Goal: Information Seeking & Learning: Learn about a topic

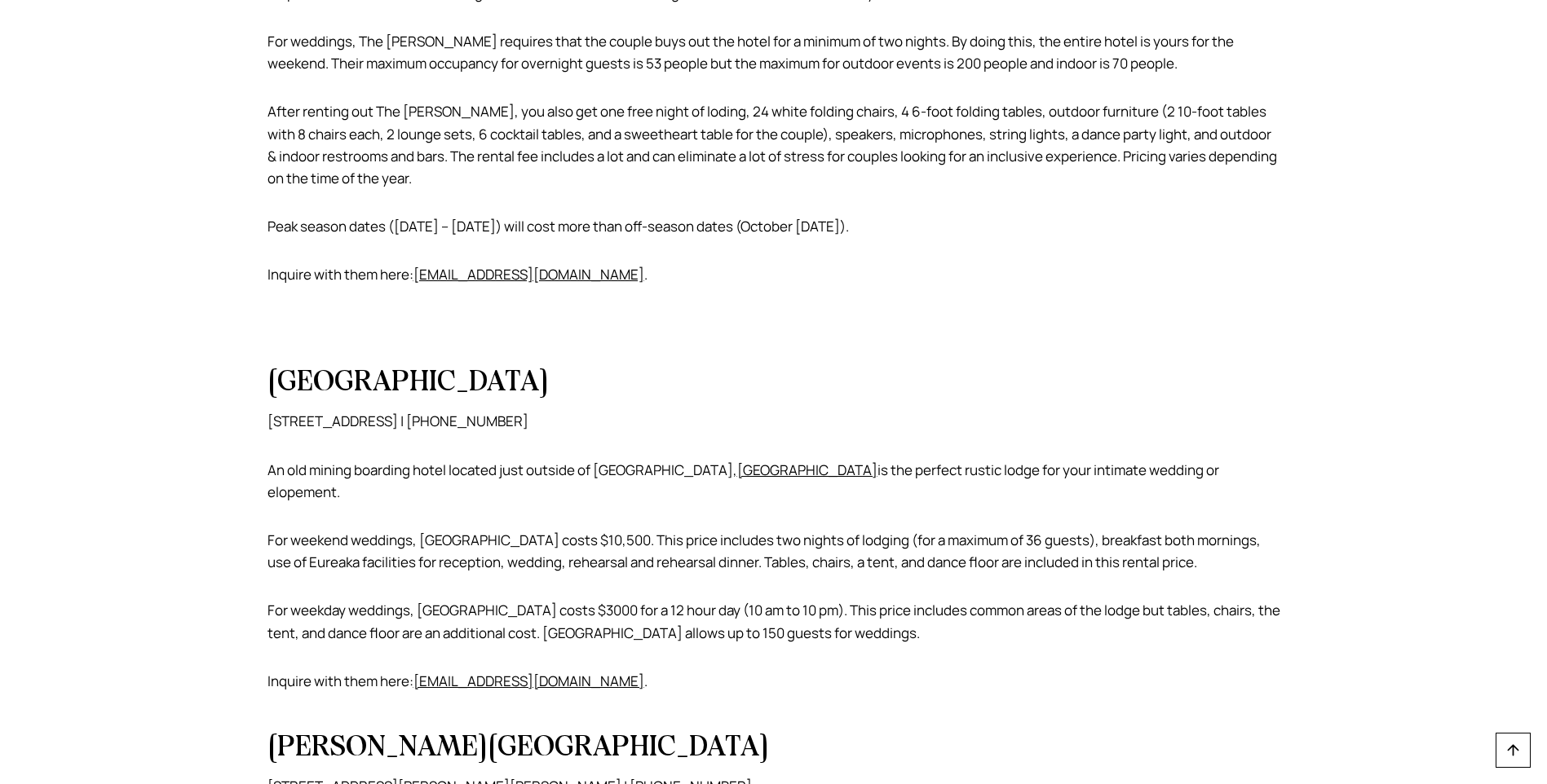
scroll to position [2283, 0]
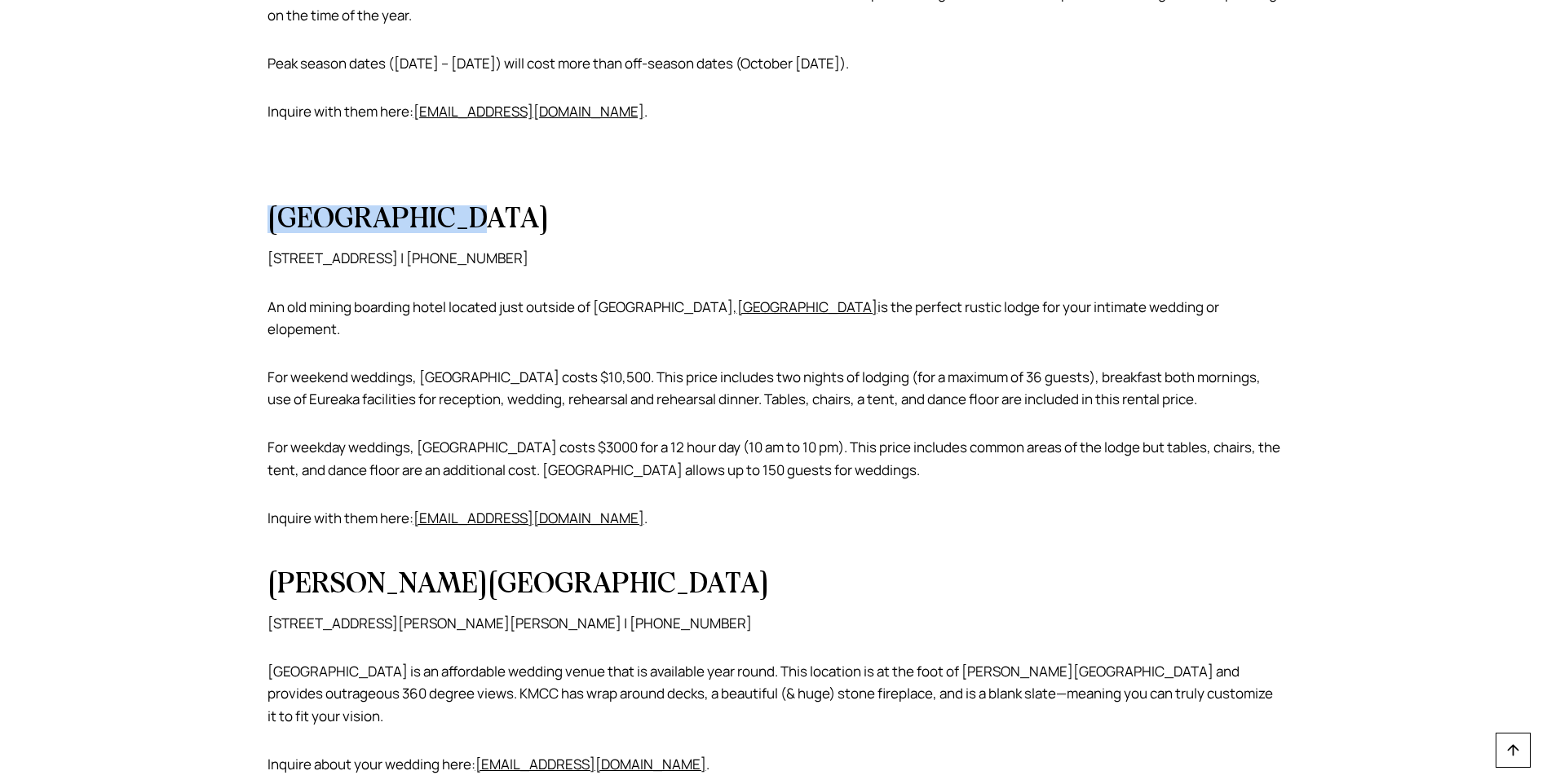
drag, startPoint x: 261, startPoint y: 206, endPoint x: 461, endPoint y: 203, distance: 200.0
drag, startPoint x: 461, startPoint y: 203, endPoint x: 427, endPoint y: 199, distance: 34.2
copy h2 "[GEOGRAPHIC_DATA]"
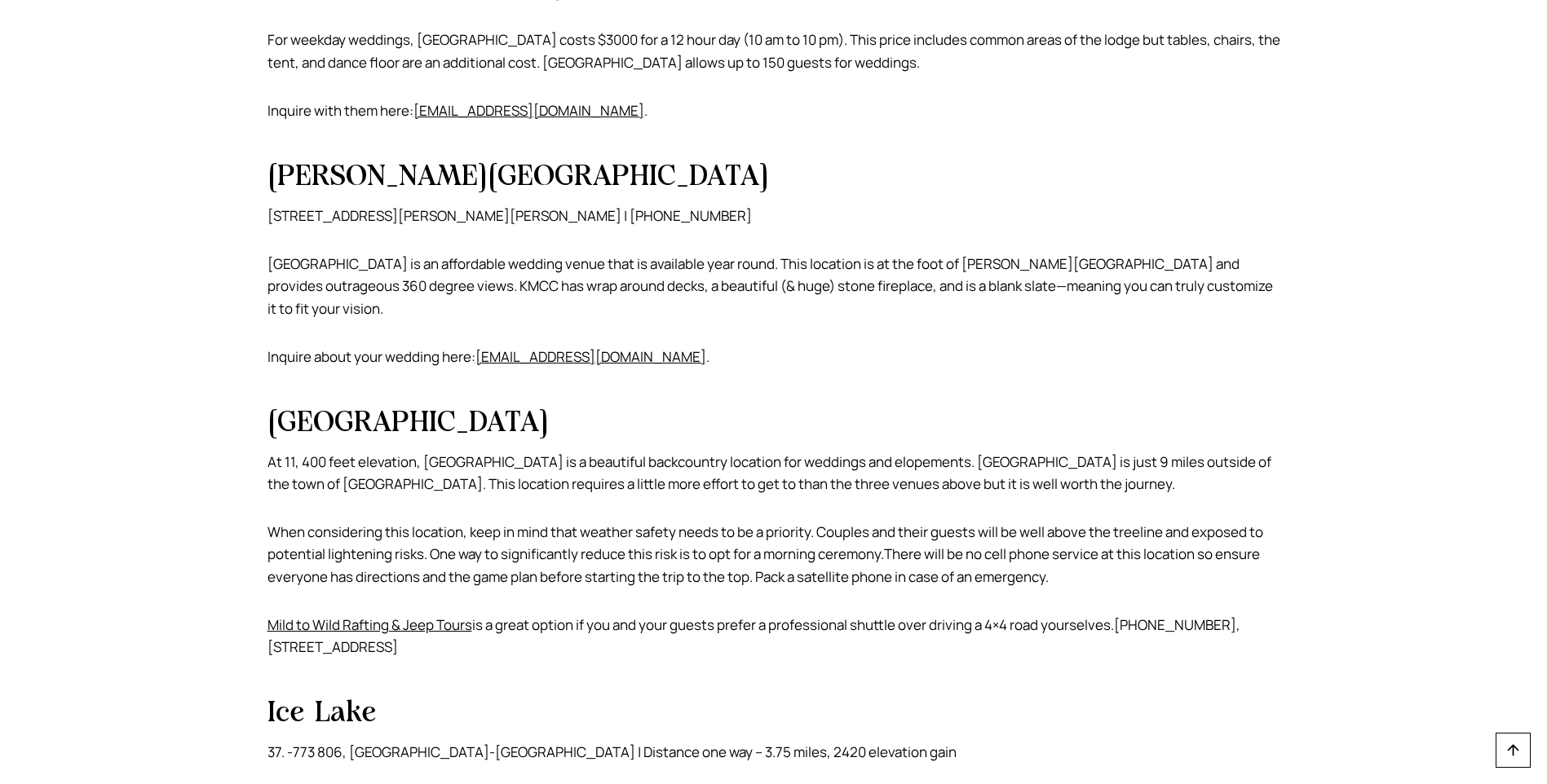
scroll to position [2853, 0]
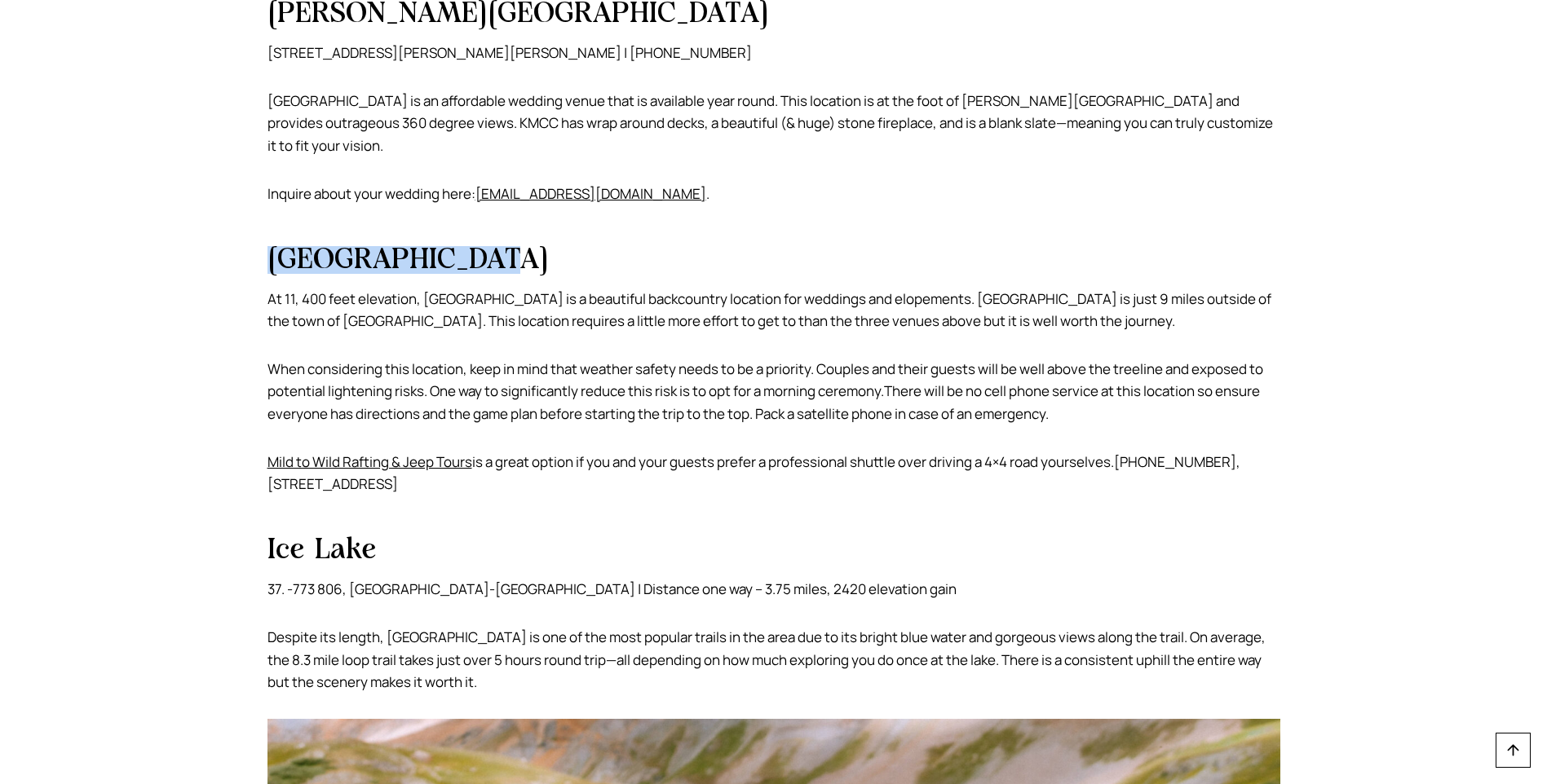
drag, startPoint x: 323, startPoint y: 211, endPoint x: 524, endPoint y: 213, distance: 201.0
click at [524, 213] on div "Elopement Planning Resources Silverton Wedding Venues & Elopement Locations Sil…" at bounding box center [774, 457] width 1052 height 6451
drag, startPoint x: 524, startPoint y: 213, endPoint x: 394, endPoint y: 209, distance: 130.1
copy h2 "[GEOGRAPHIC_DATA]"
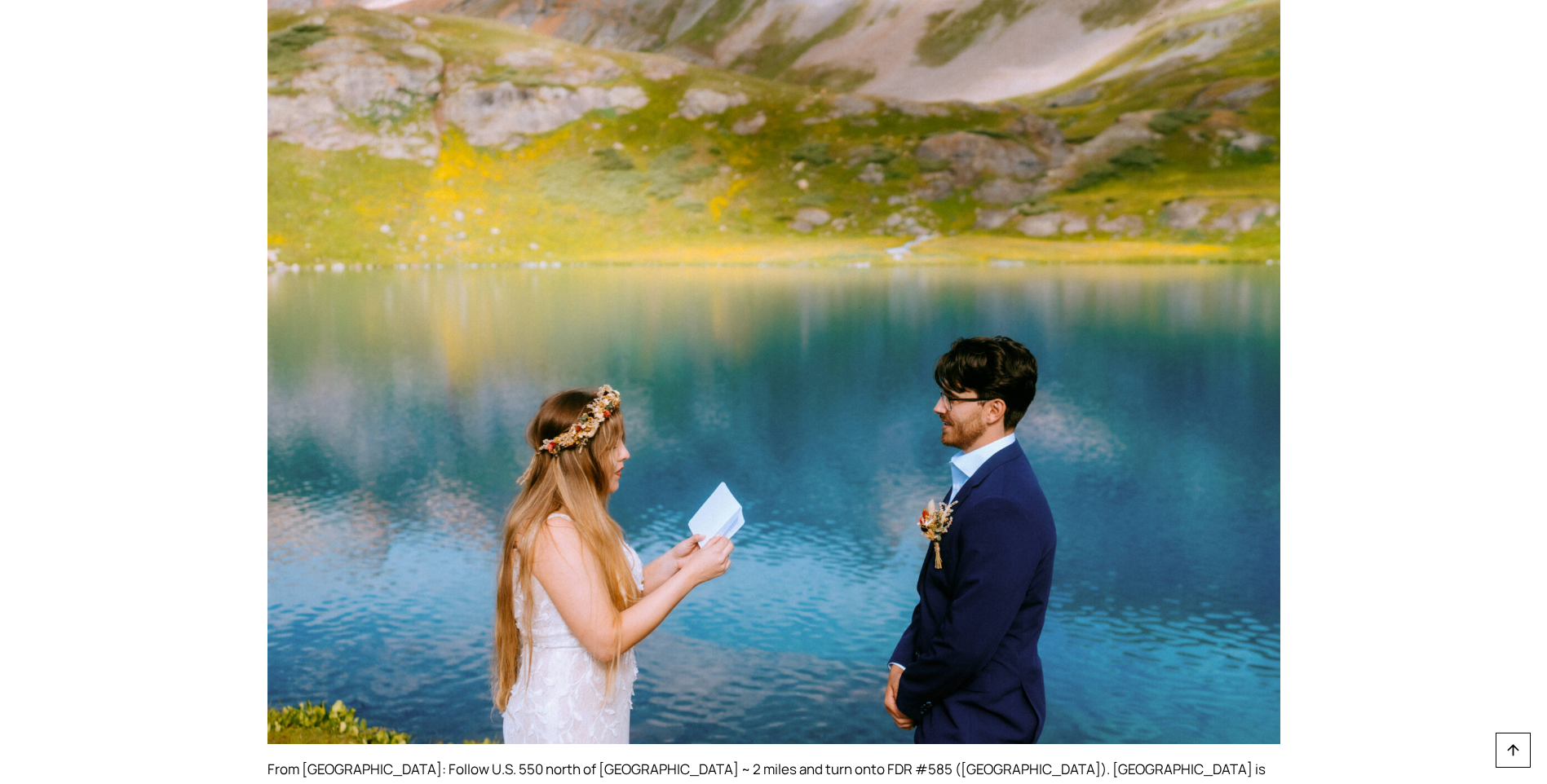
scroll to position [3832, 0]
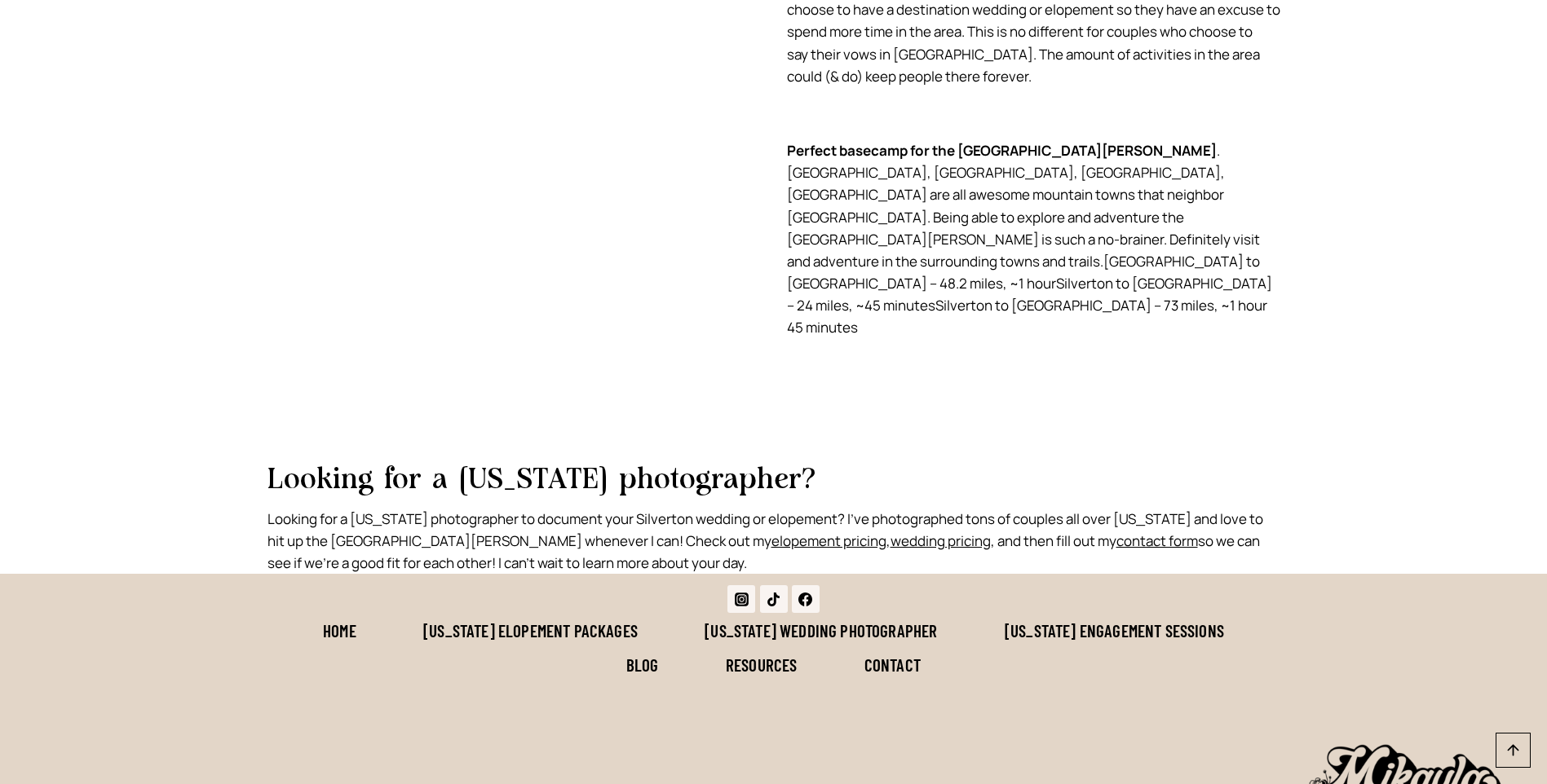
scroll to position [6125, 0]
